Goal: Navigation & Orientation: Find specific page/section

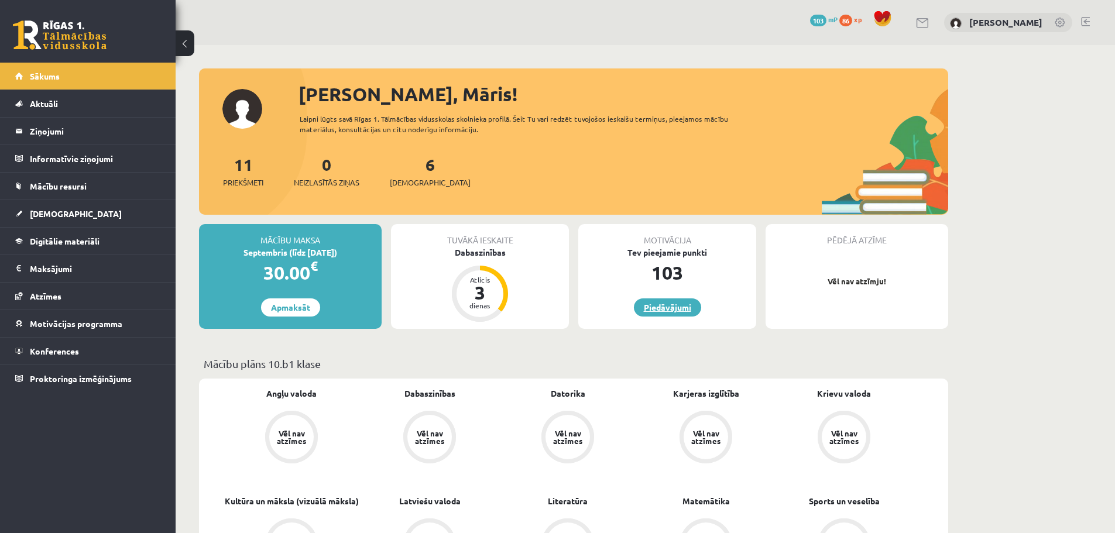
click at [672, 308] on link "Piedāvājumi" at bounding box center [667, 307] width 67 height 18
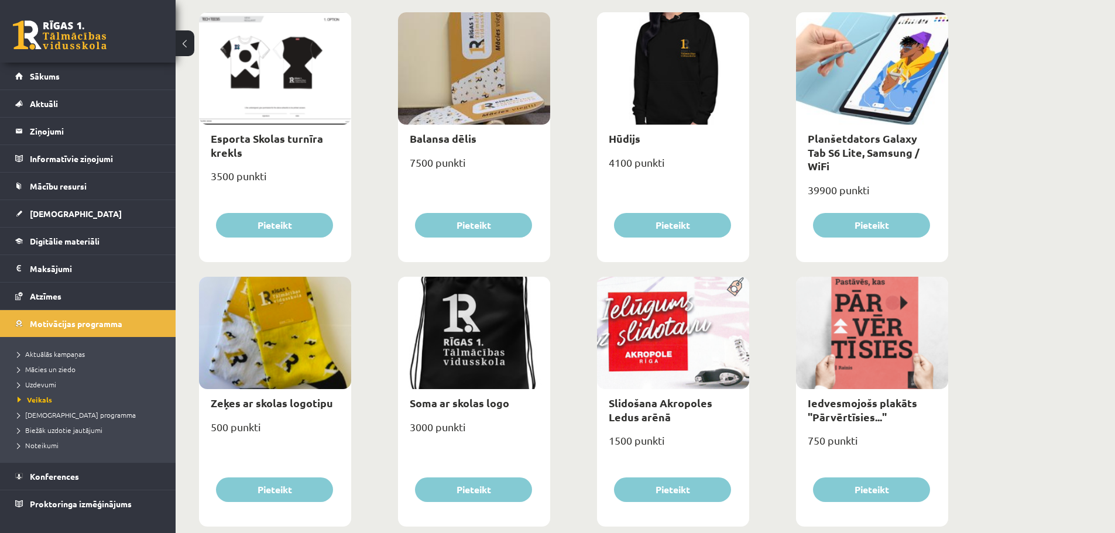
scroll to position [562, 0]
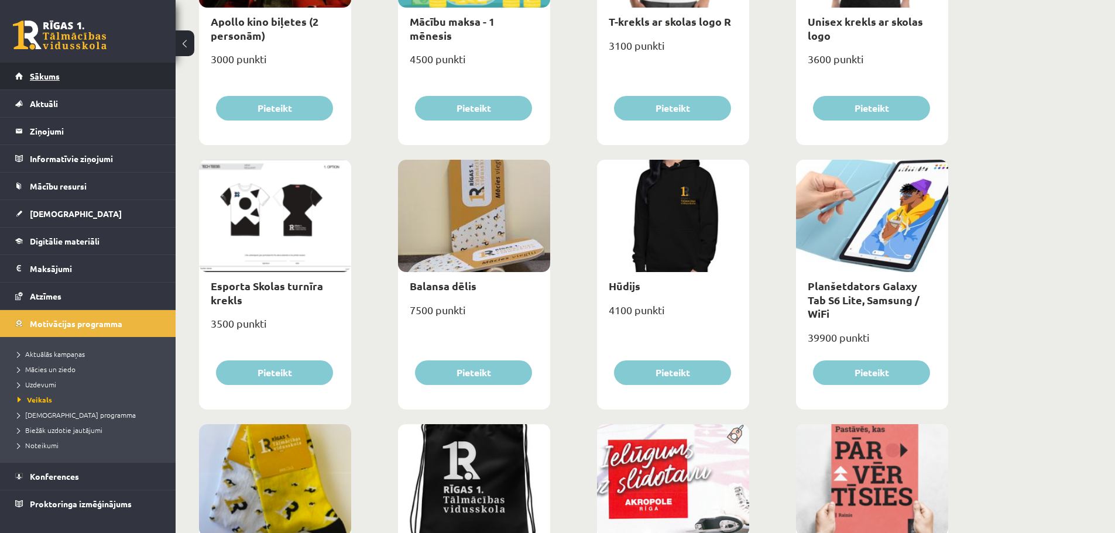
click at [97, 80] on link "Sākums" at bounding box center [88, 76] width 146 height 27
